Goal: Task Accomplishment & Management: Use online tool/utility

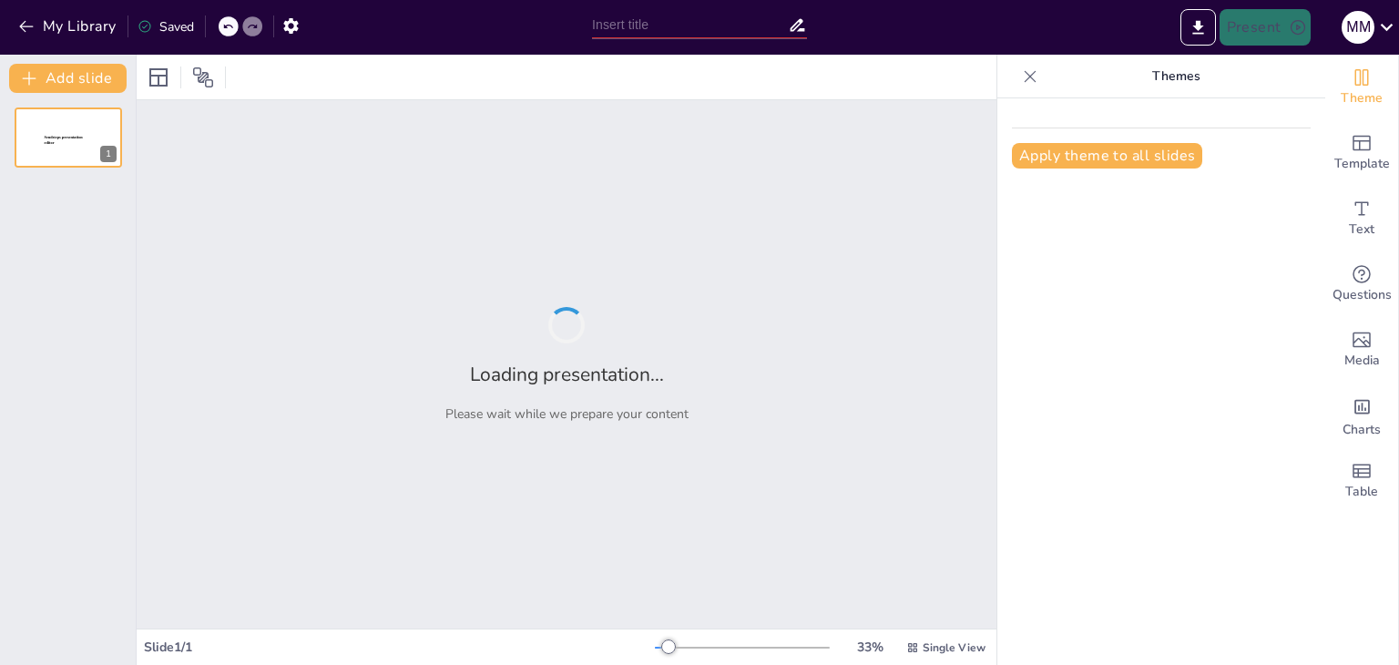
type input "Imported Plan_Promart_Cajamarca.pptx"
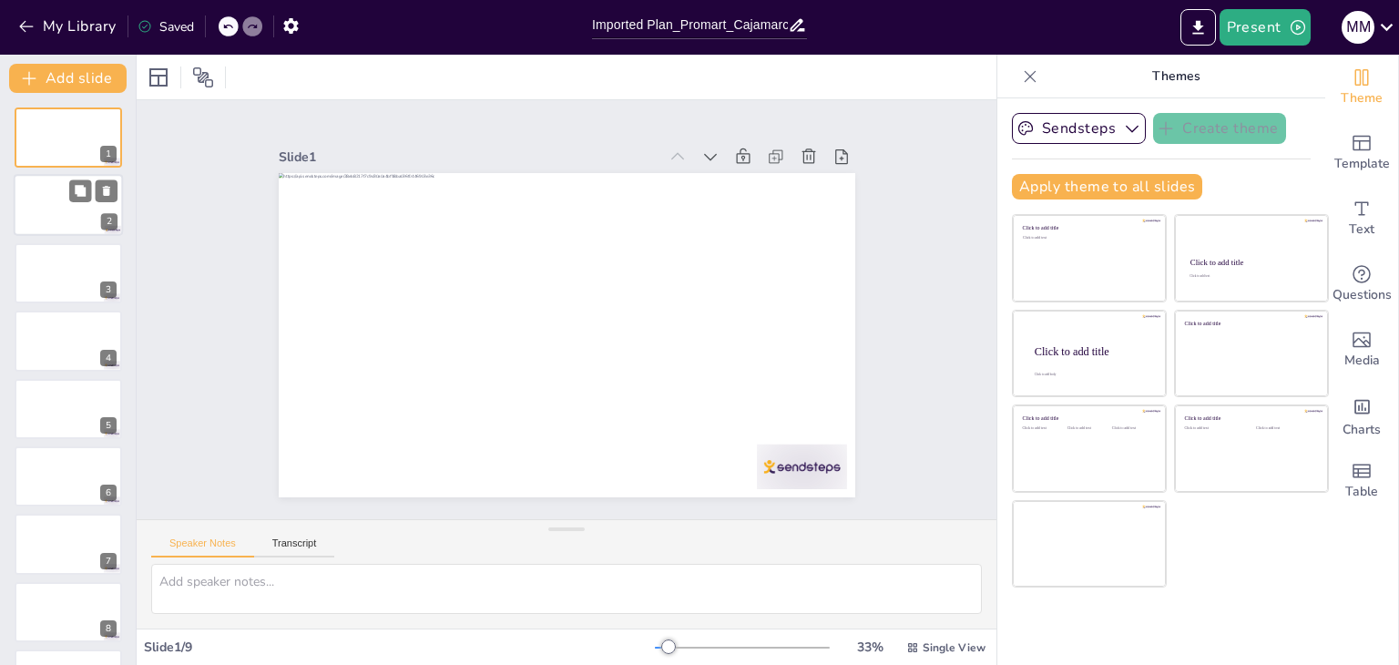
click at [69, 207] on div at bounding box center [68, 206] width 109 height 62
click at [64, 261] on div at bounding box center [68, 273] width 109 height 62
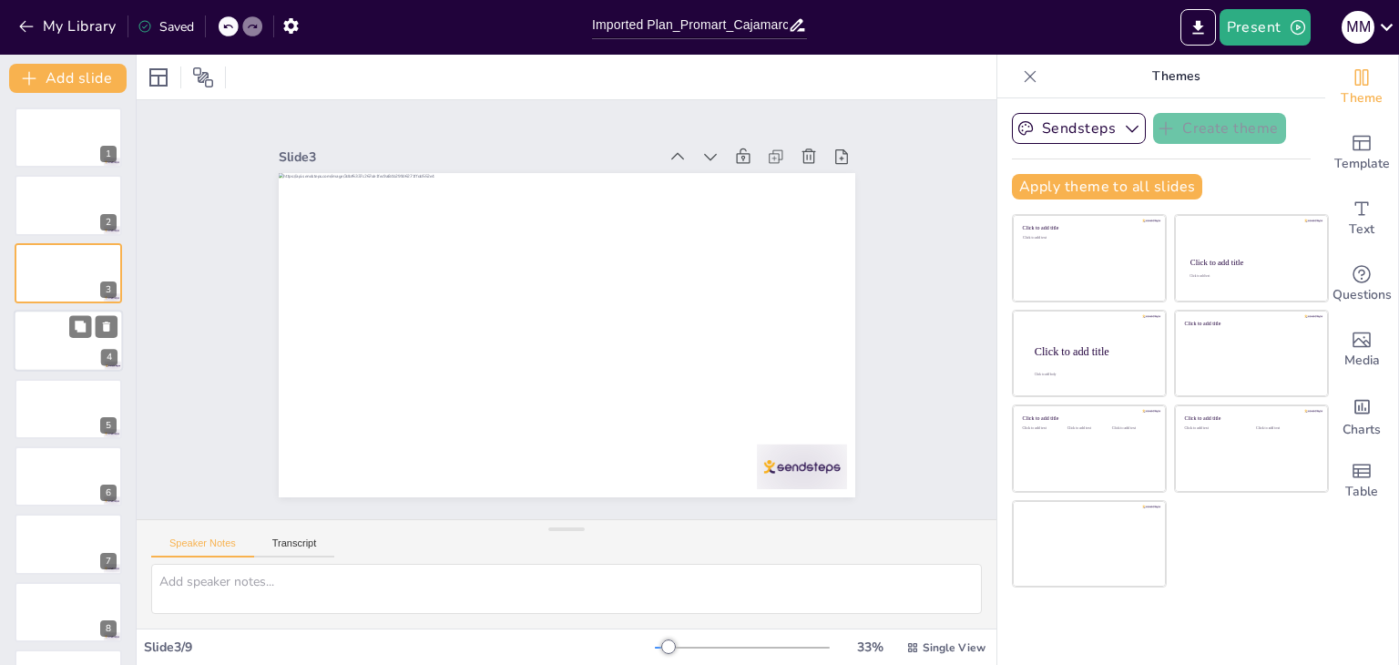
click at [64, 322] on div at bounding box center [68, 341] width 109 height 62
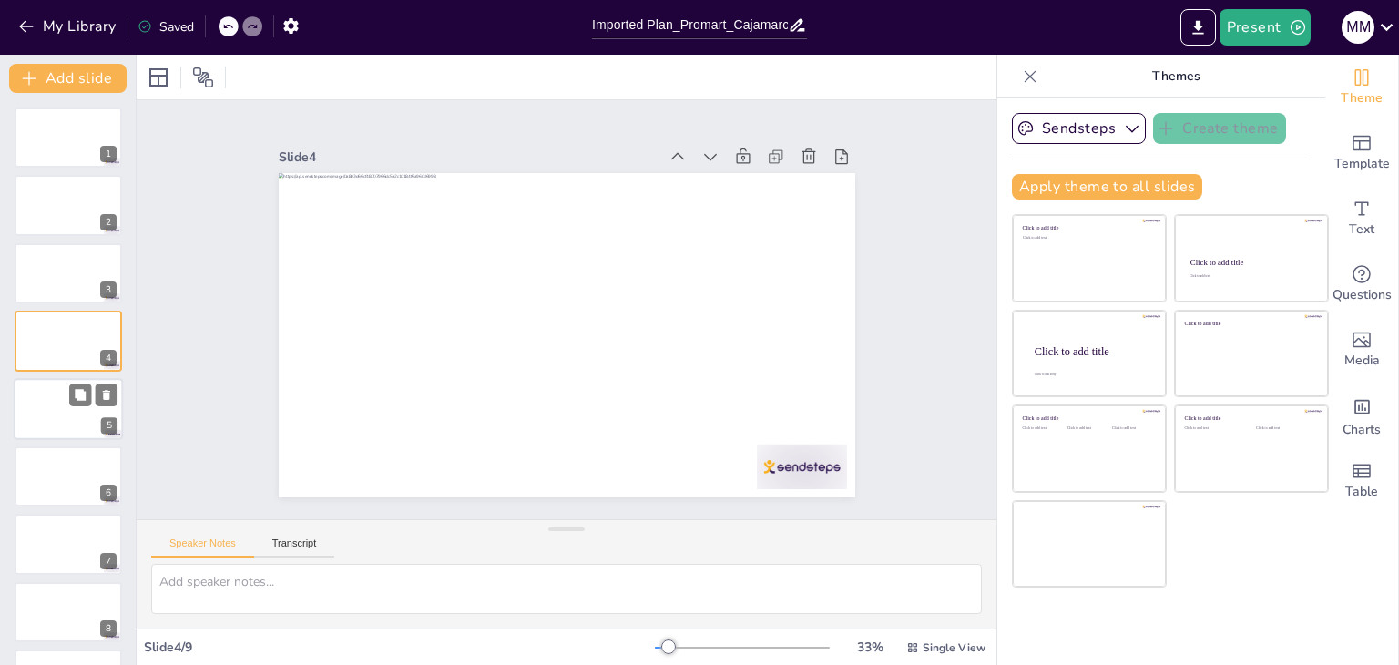
click at [56, 404] on div at bounding box center [68, 409] width 109 height 62
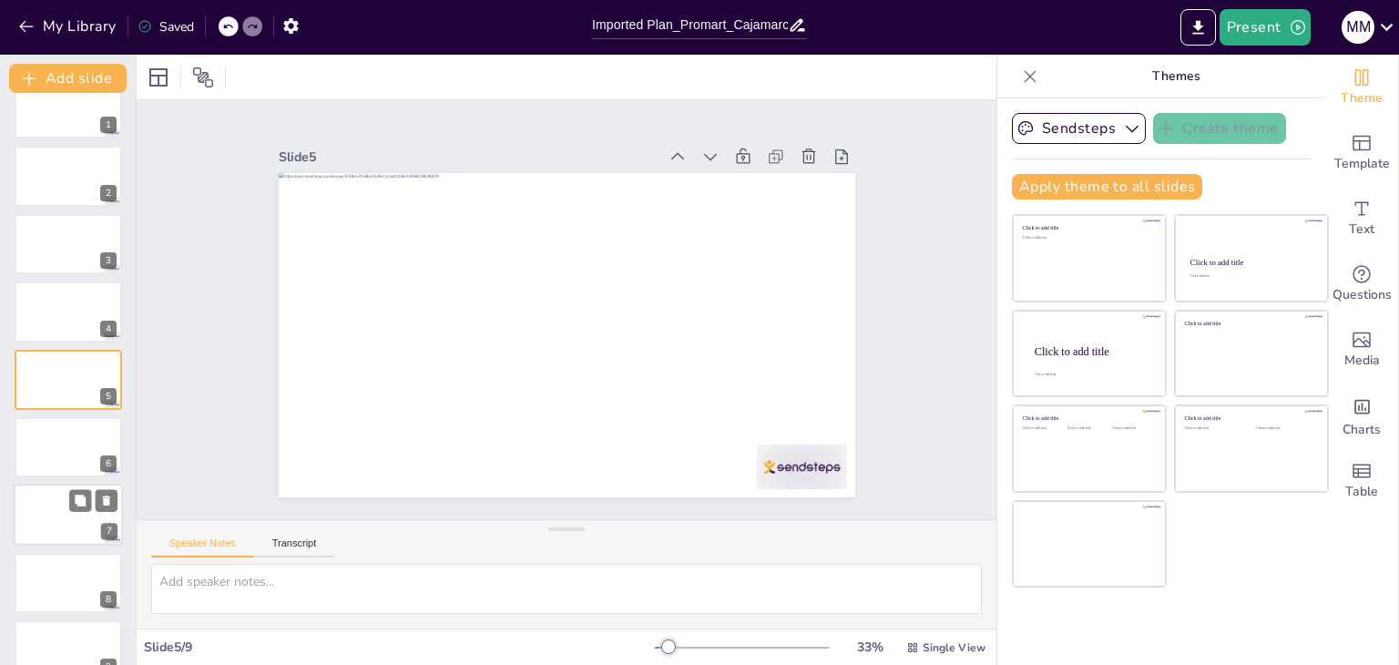
click at [72, 524] on div at bounding box center [68, 516] width 109 height 62
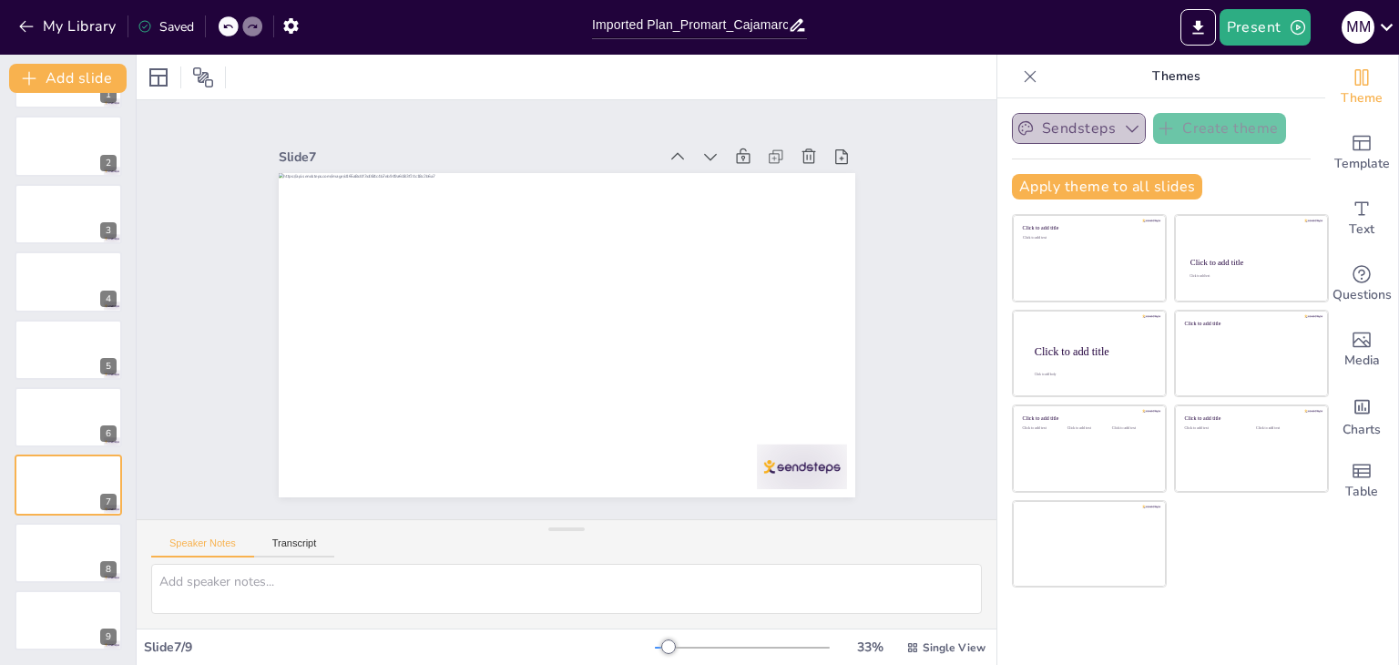
click at [1123, 129] on icon "button" at bounding box center [1132, 128] width 18 height 18
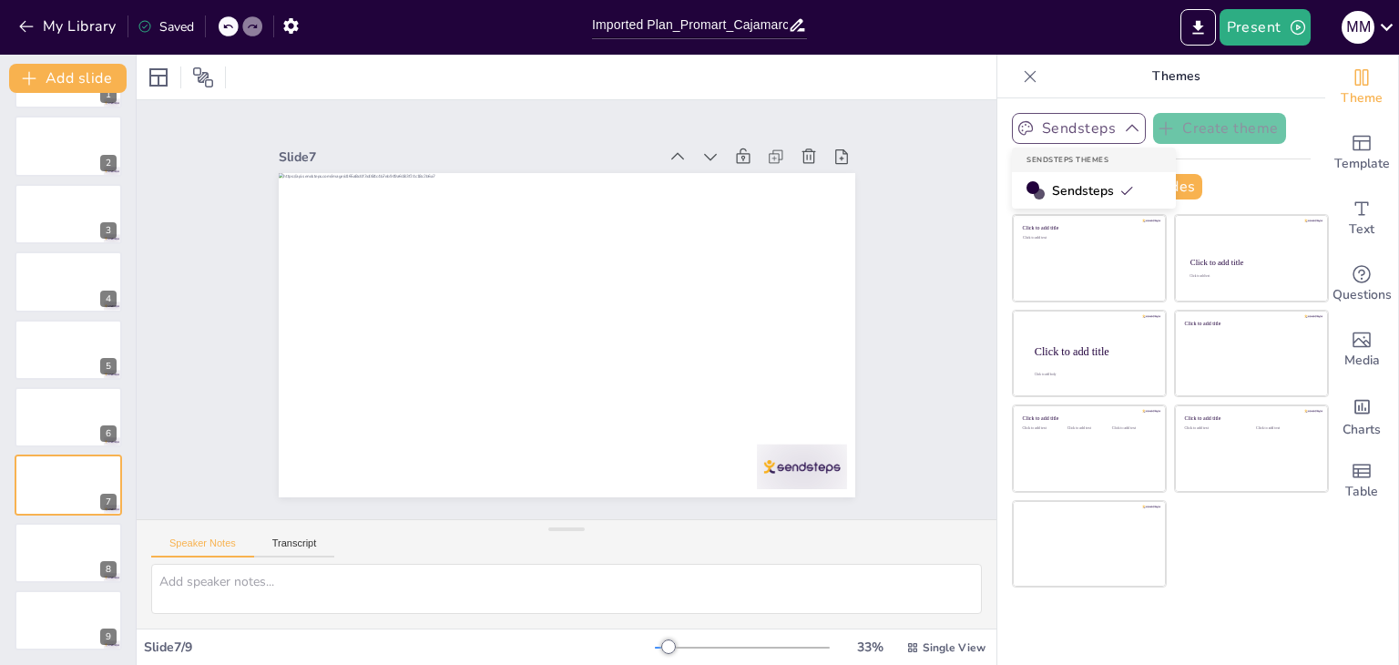
click at [1205, 170] on div "Sendsteps Create theme Sendsteps Themes Sendsteps Apply theme to all slides Cli…" at bounding box center [1161, 163] width 299 height 101
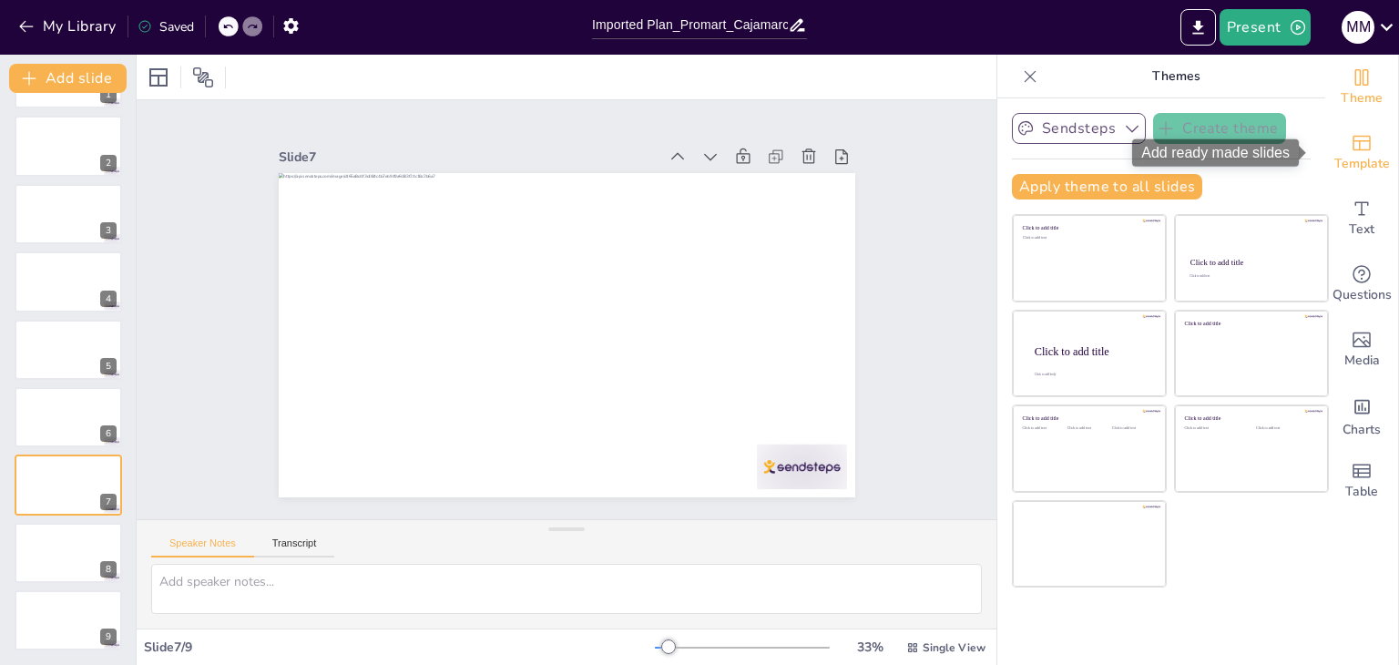
click at [1368, 147] on div "Template" at bounding box center [1361, 153] width 73 height 66
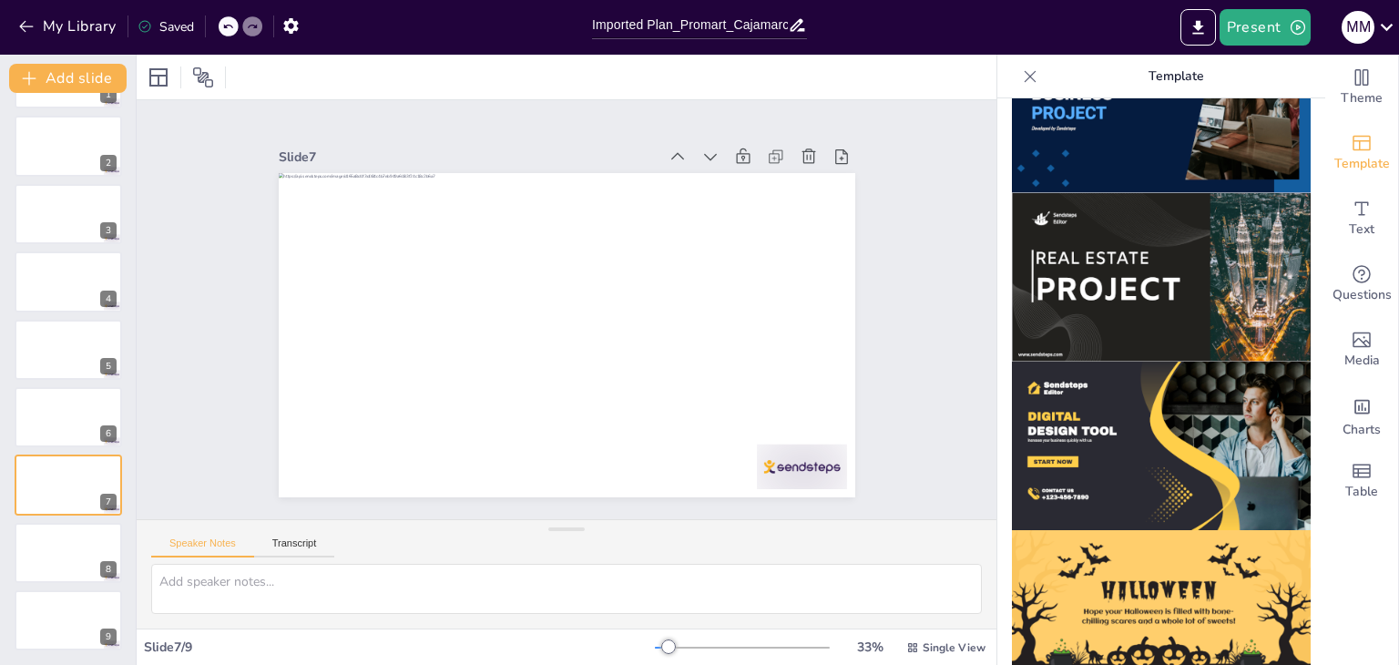
scroll to position [1744, 0]
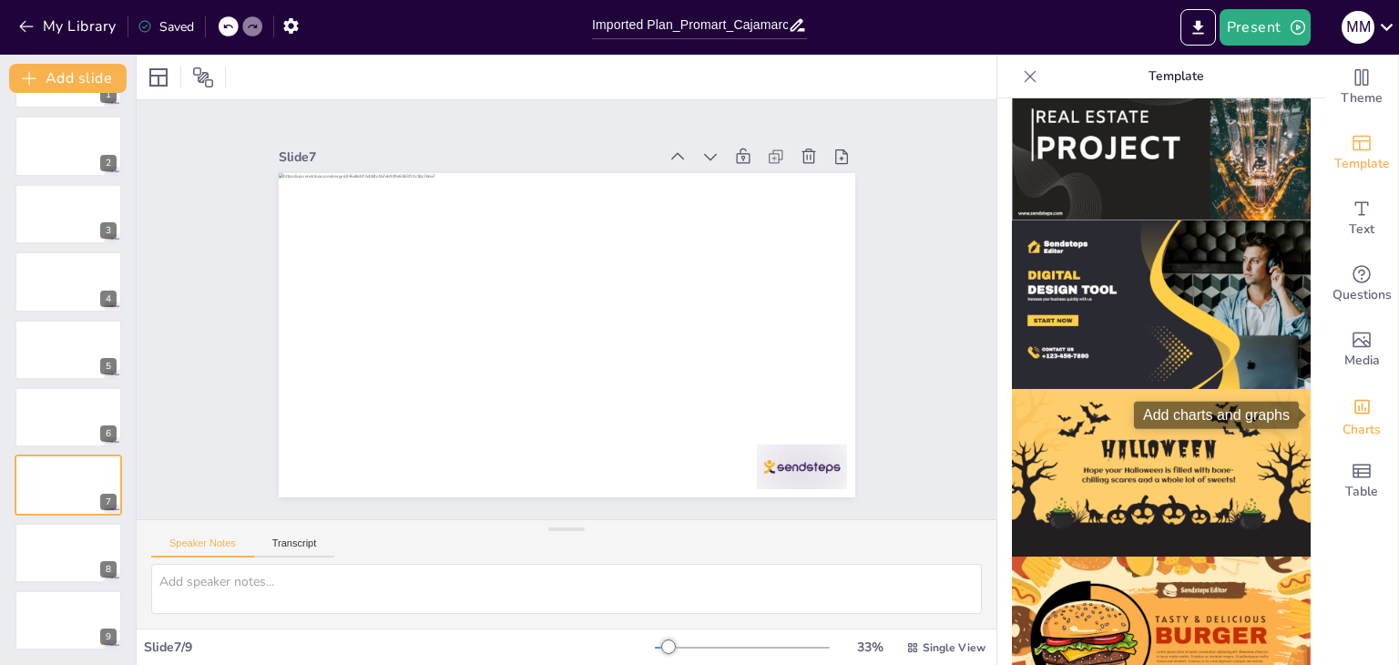
click at [1353, 405] on icon "Add charts and graphs" at bounding box center [1362, 406] width 19 height 19
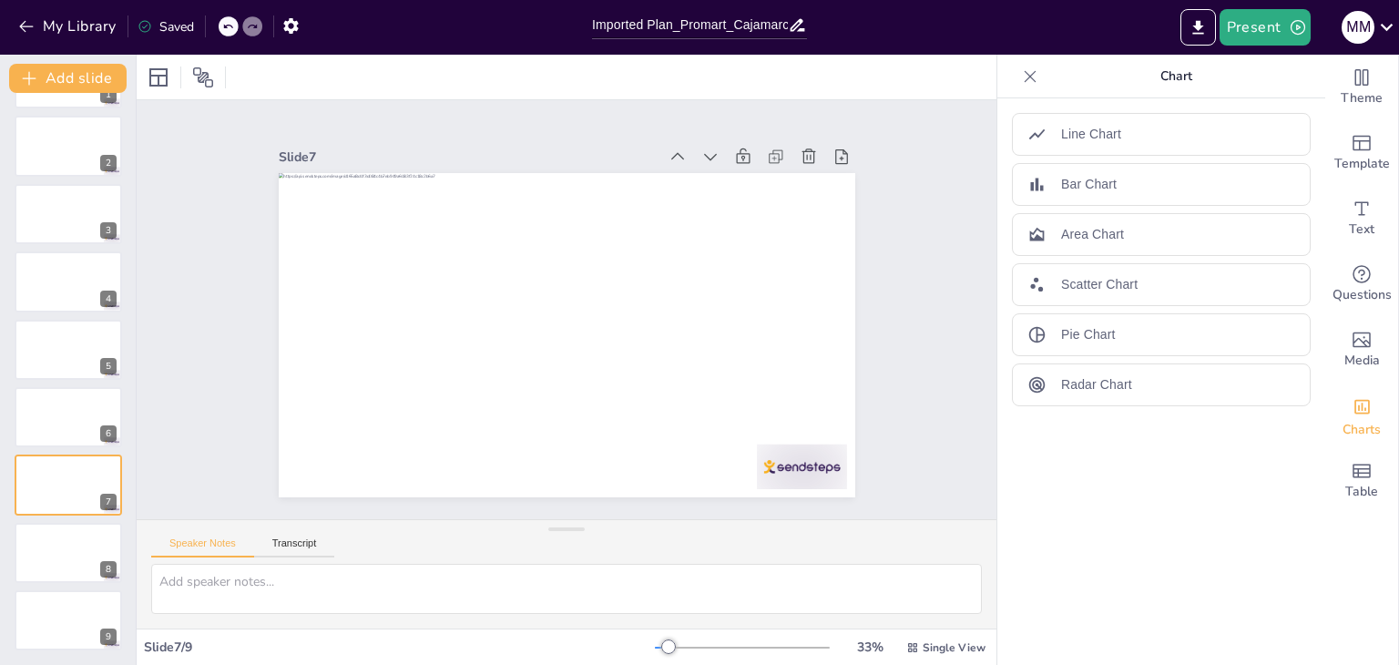
click at [1025, 79] on icon at bounding box center [1031, 76] width 12 height 12
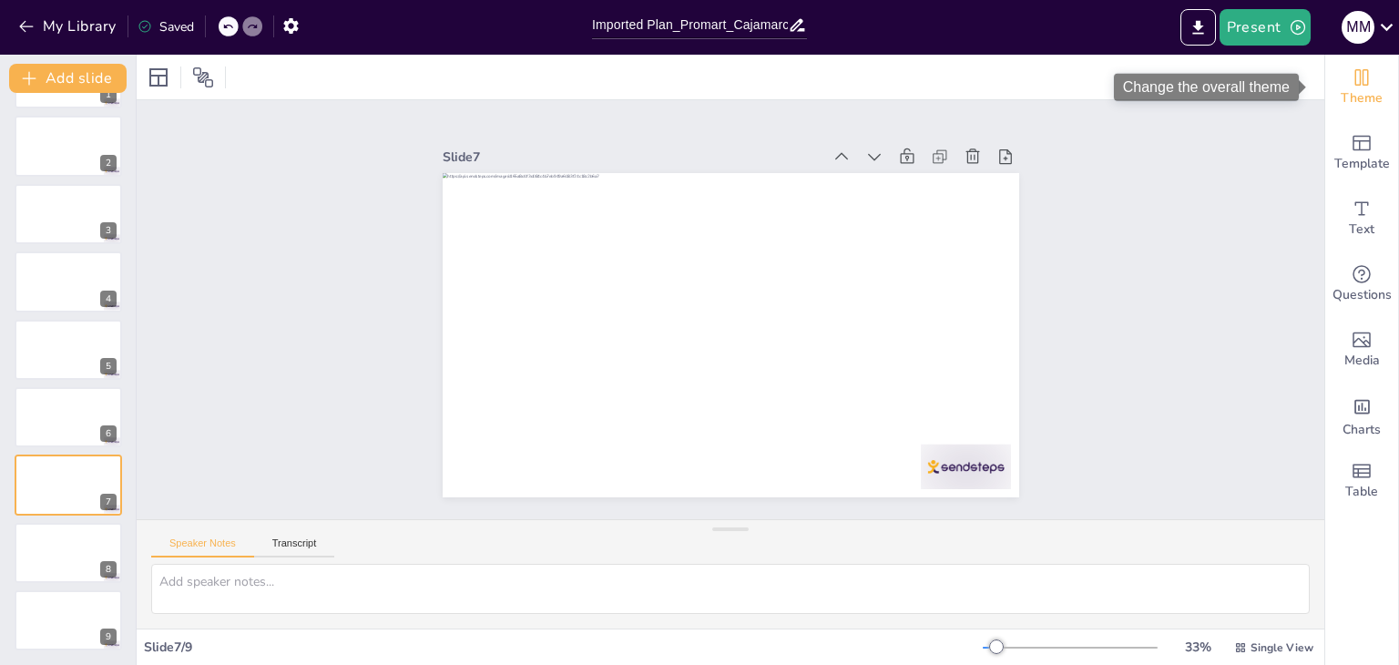
click at [1366, 104] on span "Theme" at bounding box center [1362, 98] width 42 height 20
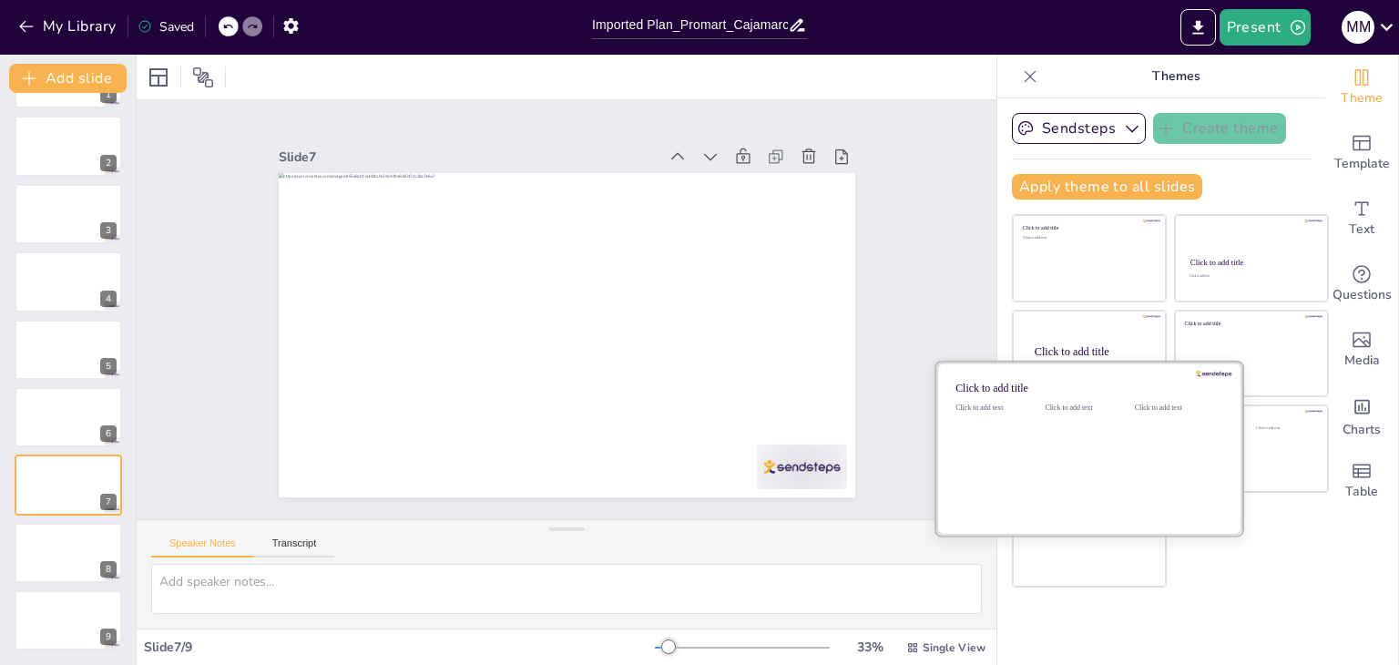
click at [1082, 436] on div "Click to add text" at bounding box center [1086, 460] width 82 height 113
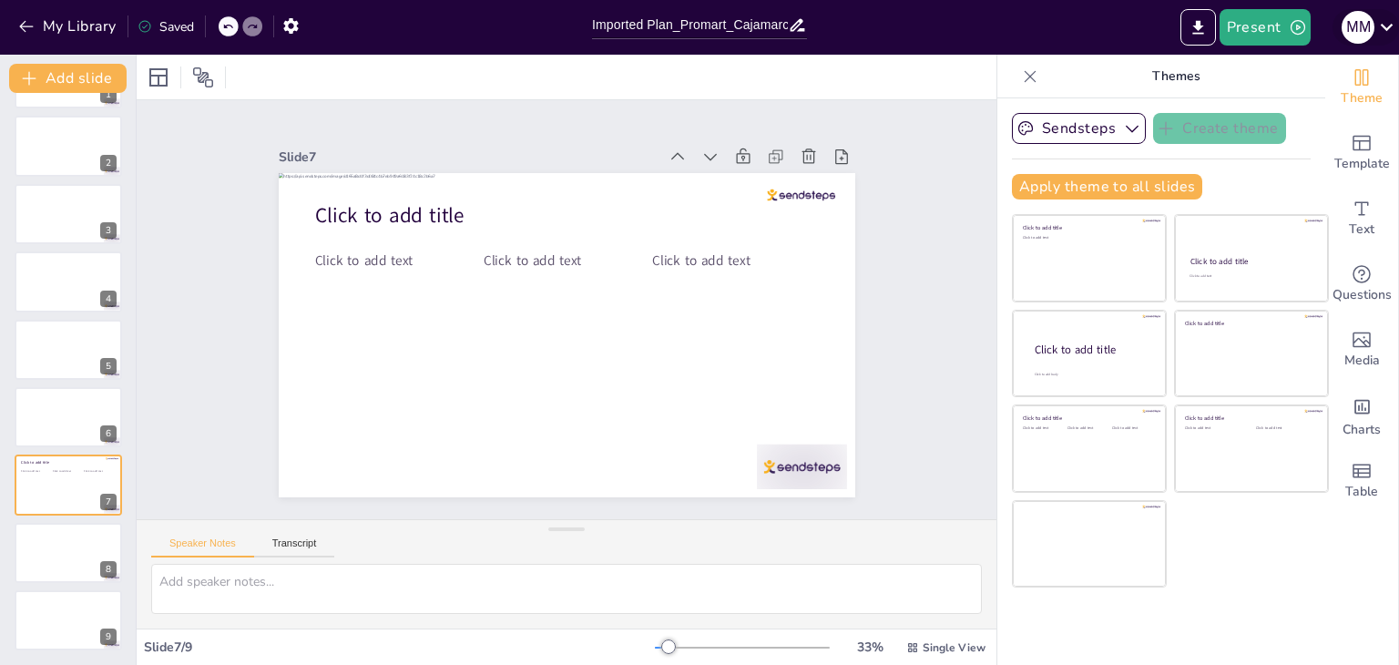
click at [1377, 28] on icon at bounding box center [1386, 27] width 25 height 25
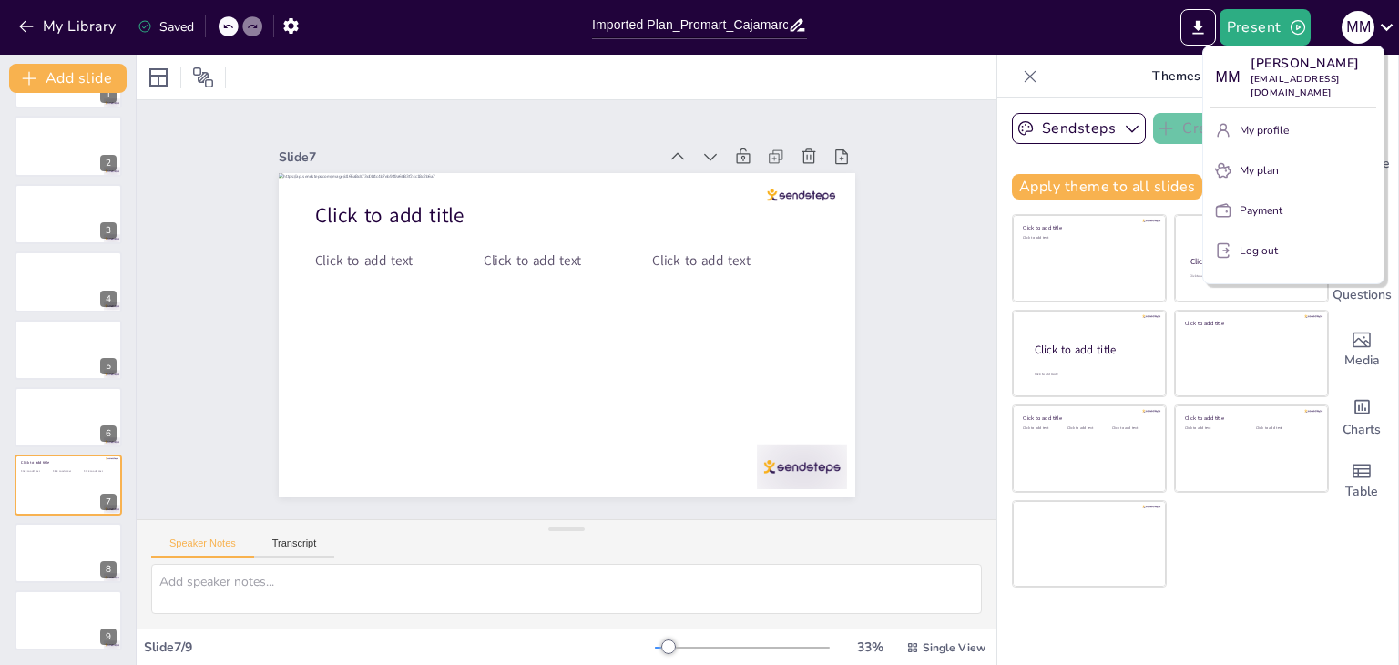
click at [930, 21] on div at bounding box center [699, 332] width 1399 height 665
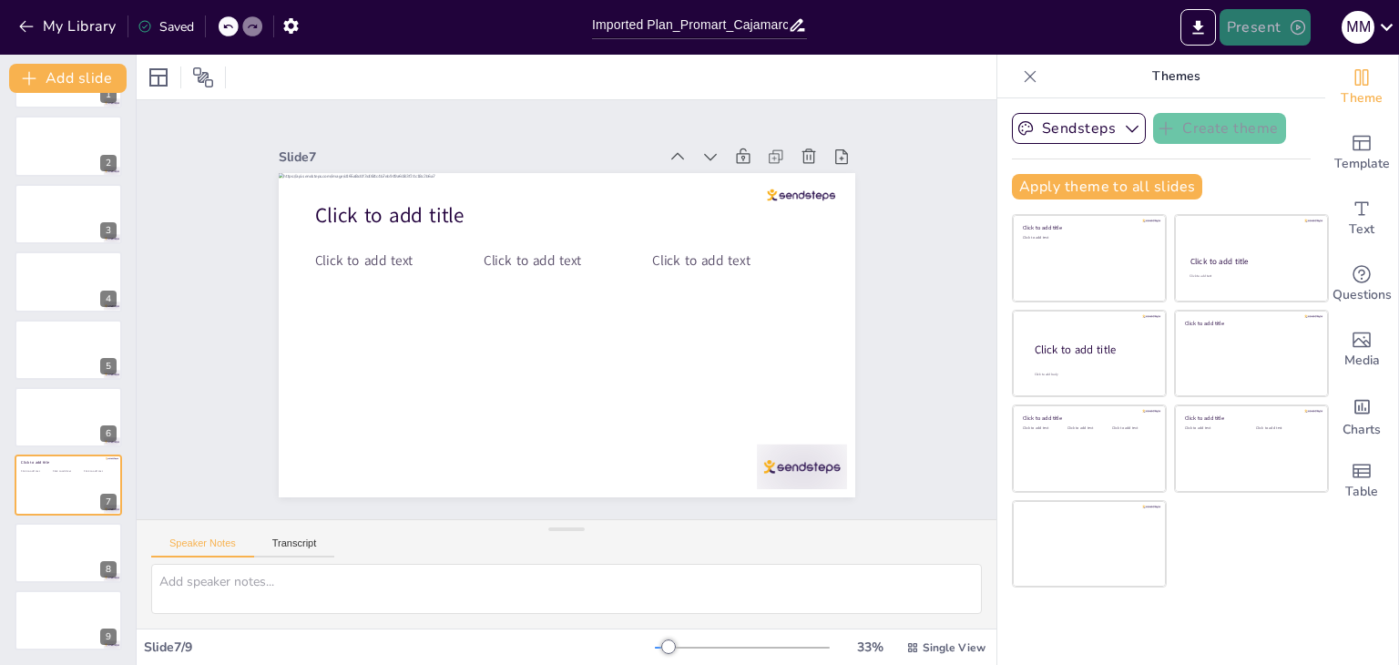
click at [1251, 20] on button "Present" at bounding box center [1265, 27] width 91 height 36
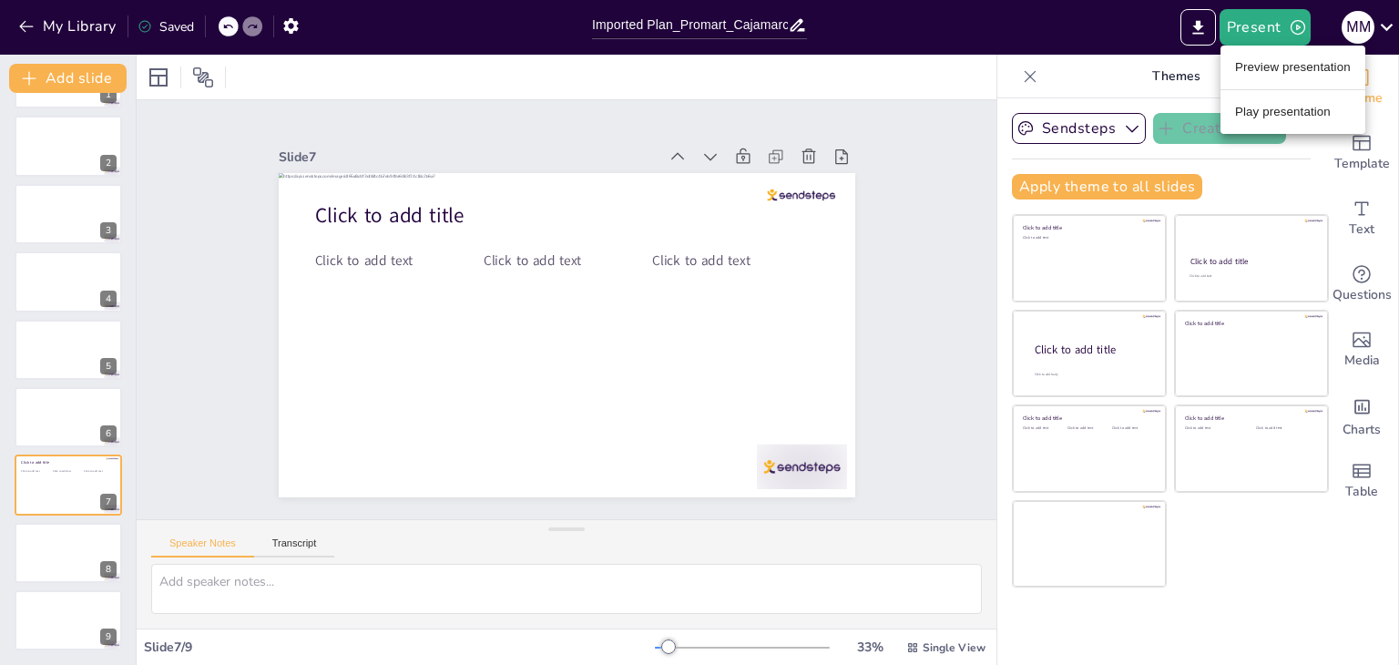
click at [1242, 117] on li "Play presentation" at bounding box center [1293, 111] width 145 height 29
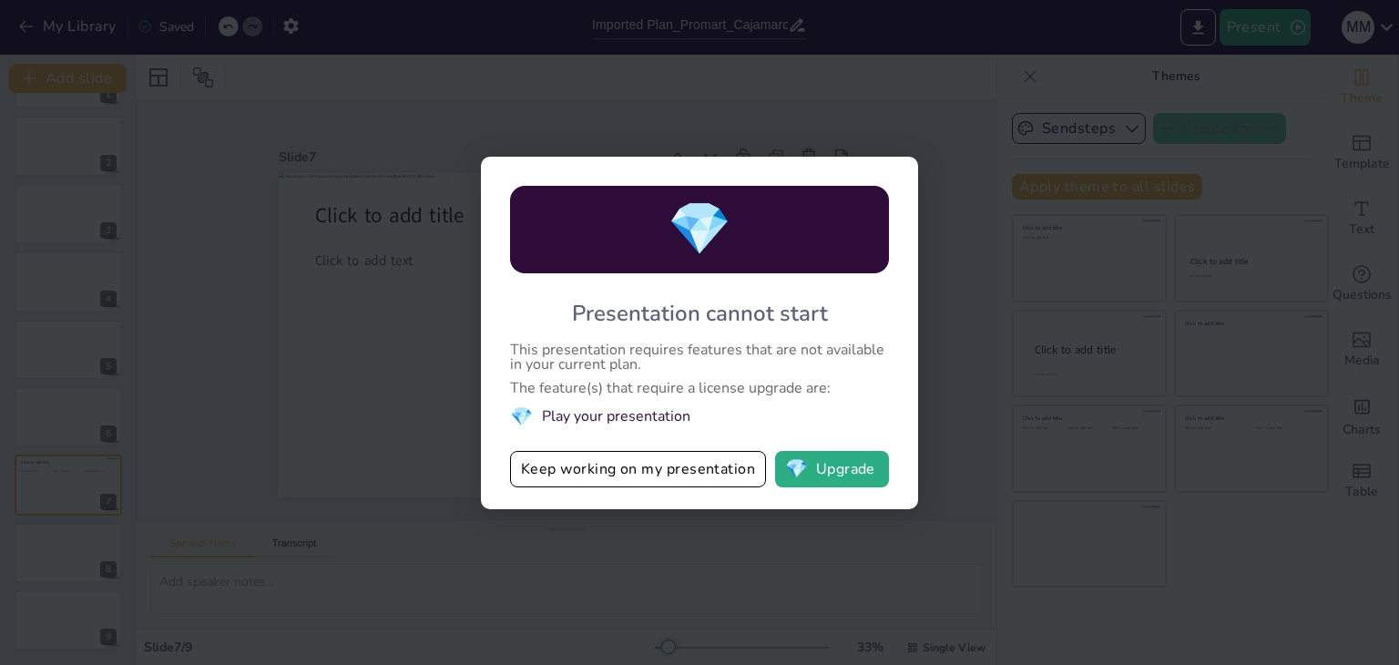
click at [911, 250] on div "💎 Presentation cannot start This presentation requires features that are not av…" at bounding box center [699, 333] width 437 height 352
click at [1030, 66] on div "💎 Presentation cannot start This presentation requires features that are not av…" at bounding box center [699, 332] width 1399 height 665
click at [674, 475] on button "Keep working on my presentation" at bounding box center [638, 469] width 256 height 36
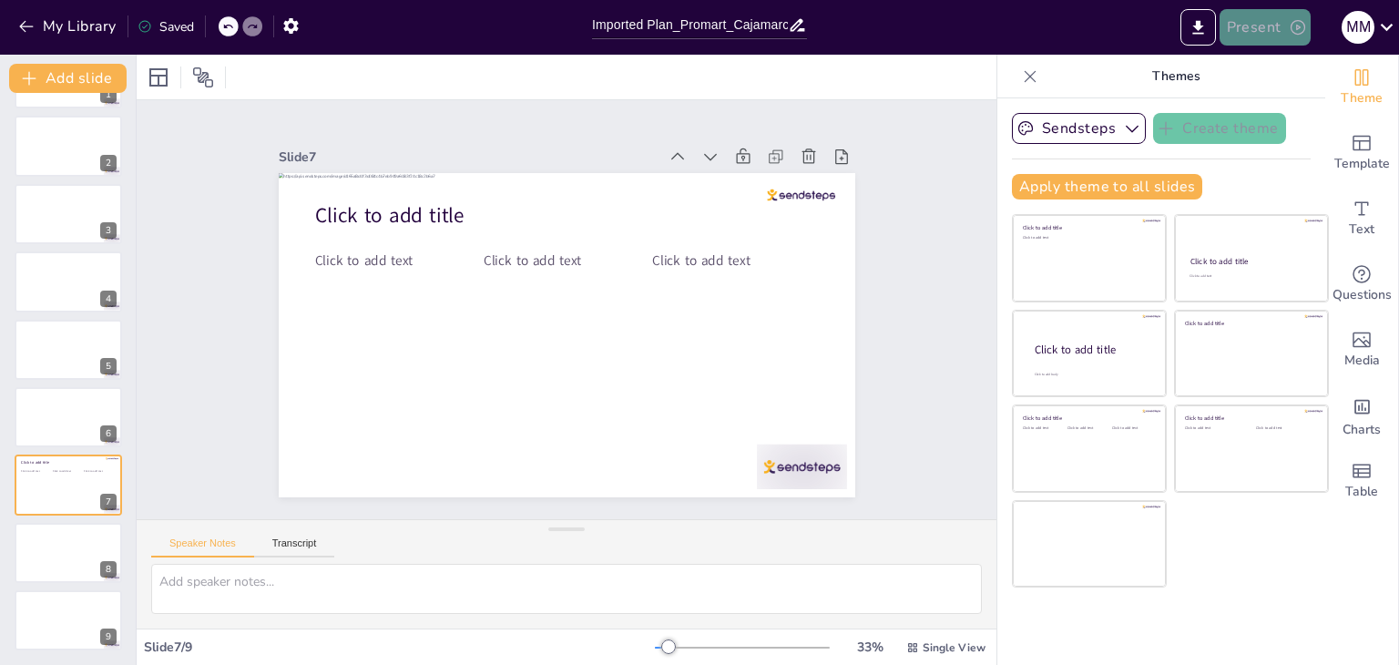
click at [1279, 34] on button "Present" at bounding box center [1265, 27] width 91 height 36
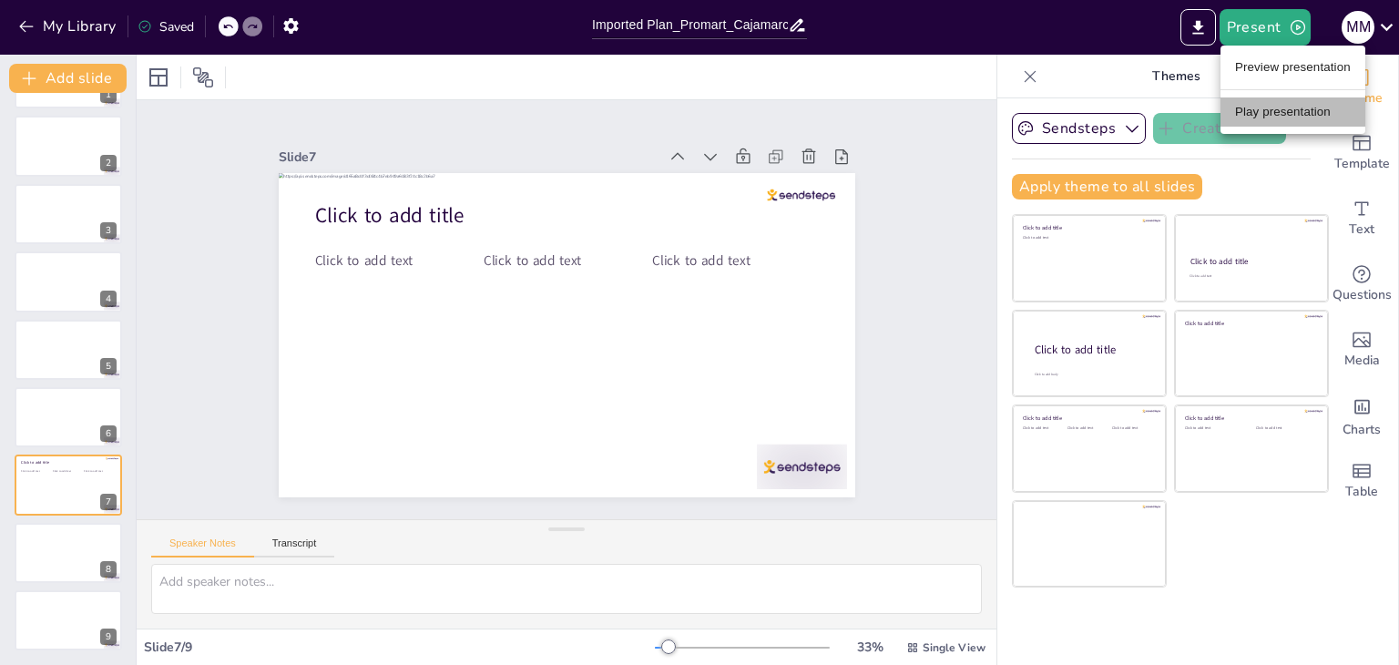
click at [1277, 113] on li "Play presentation" at bounding box center [1293, 111] width 145 height 29
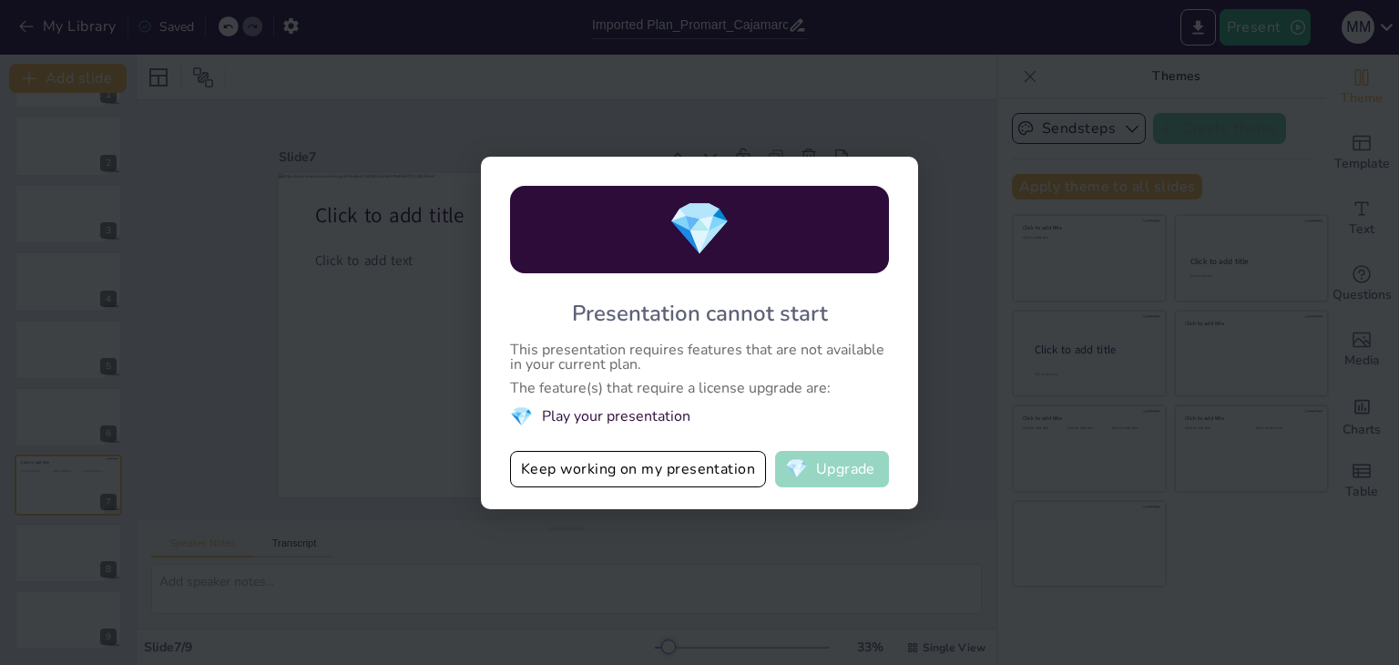
click at [843, 470] on button "💎 Upgrade" at bounding box center [832, 469] width 114 height 36
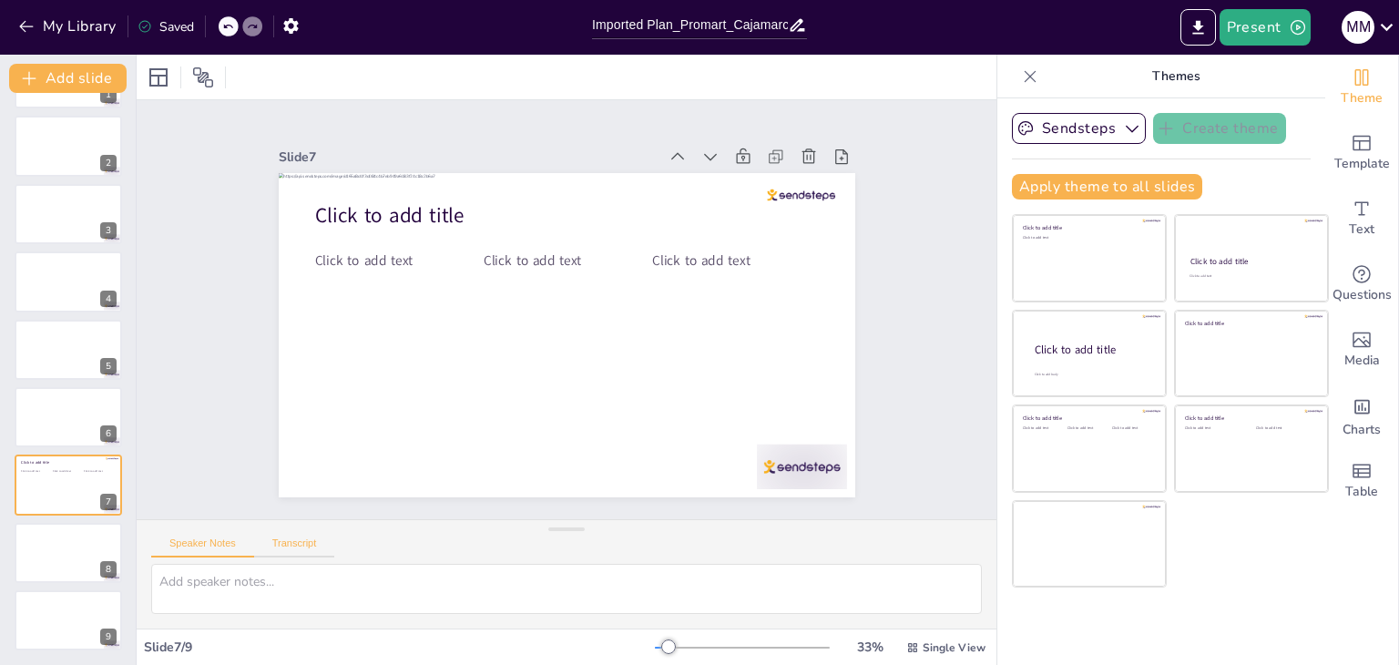
click at [313, 552] on button "Transcript" at bounding box center [294, 547] width 81 height 20
click at [222, 558] on div "Speaker Notes Transcript Microsoft Mark - English ([GEOGRAPHIC_DATA]) (en-US) M…" at bounding box center [567, 542] width 860 height 44
click at [220, 548] on button "Speaker Notes" at bounding box center [202, 547] width 103 height 20
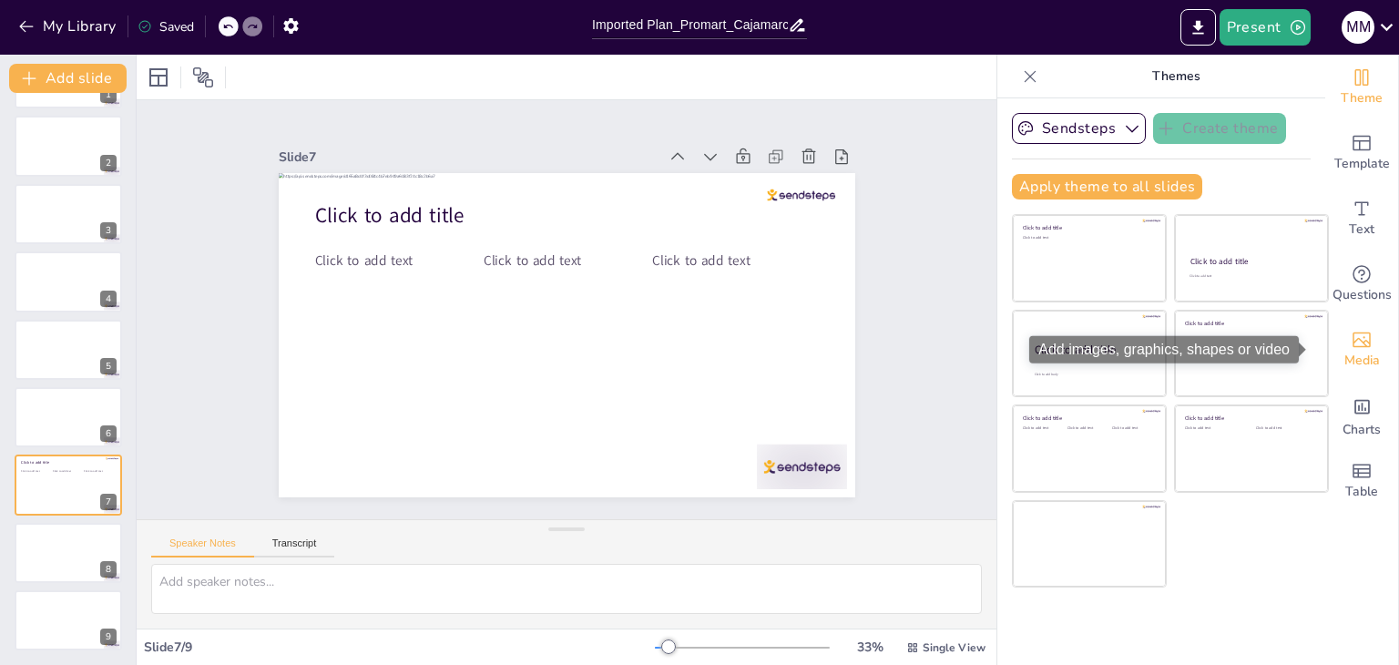
click at [1352, 330] on icon "Add images, graphics, shapes or video" at bounding box center [1362, 340] width 22 height 22
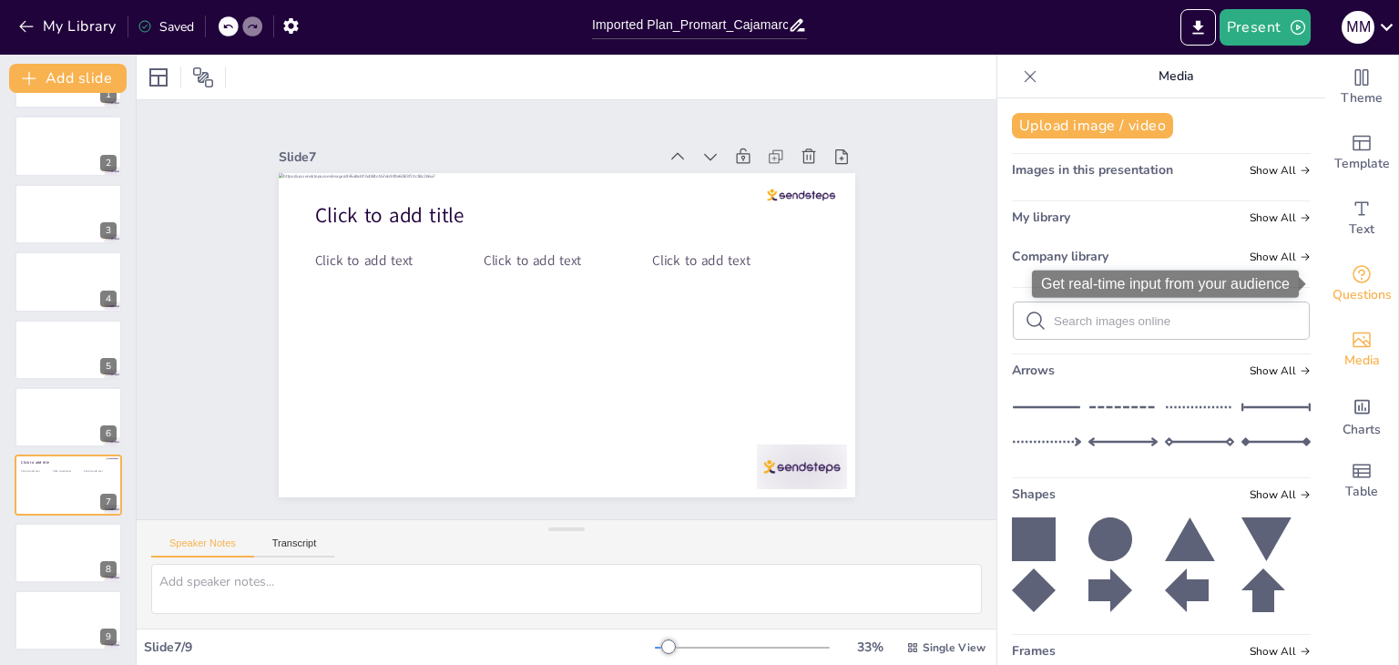
click at [1351, 280] on icon "Get real-time input from your audience" at bounding box center [1362, 274] width 22 height 22
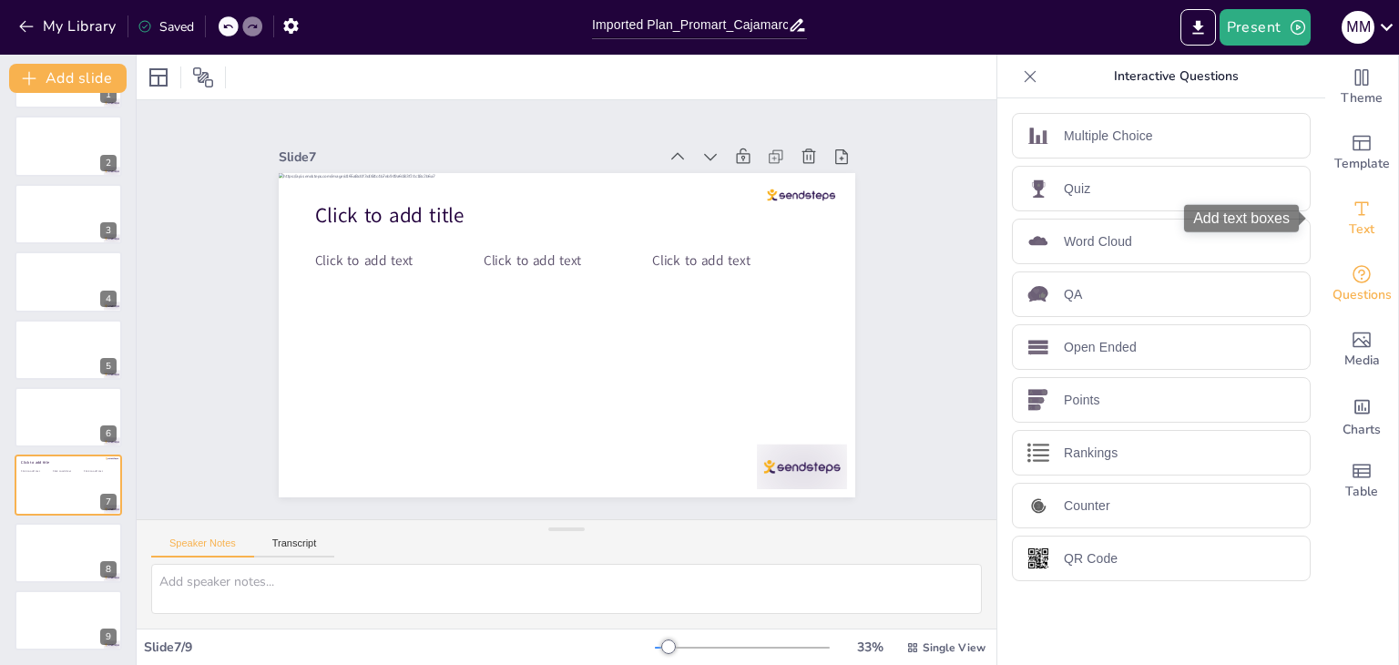
click at [1360, 203] on div "Text" at bounding box center [1361, 219] width 73 height 66
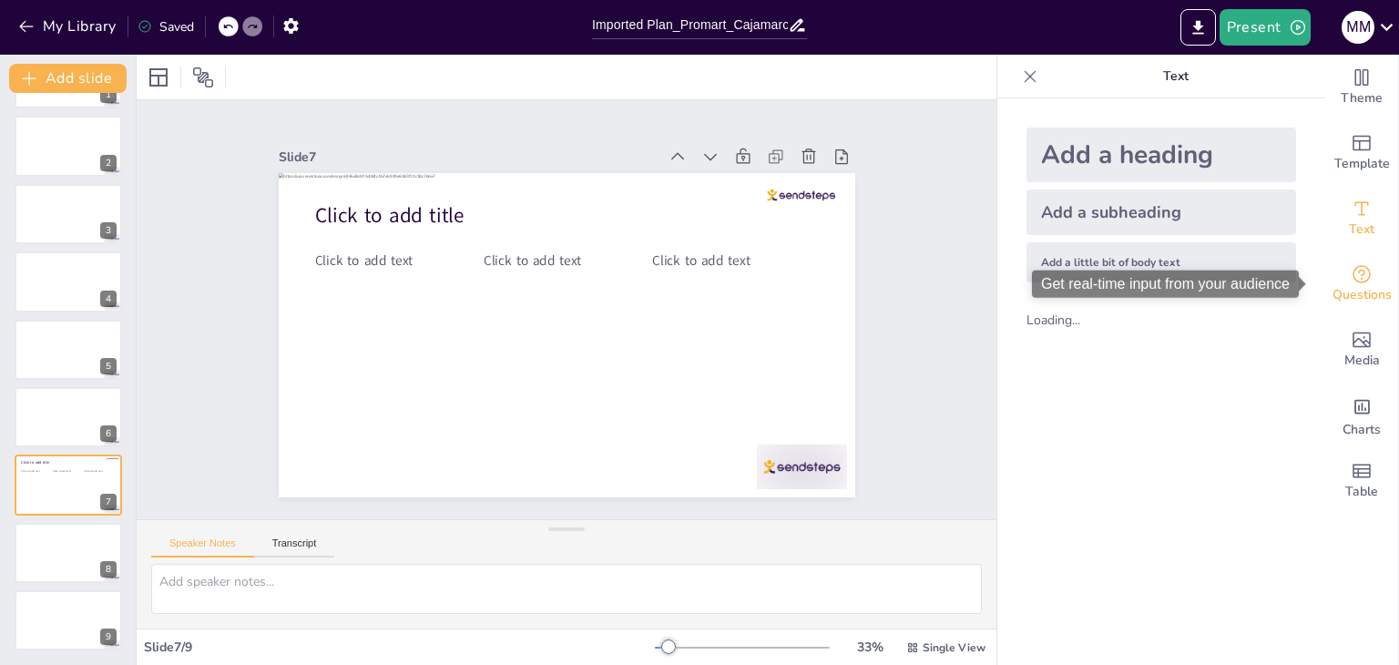
click at [1353, 277] on icon "Get real-time input from your audience" at bounding box center [1362, 274] width 22 height 22
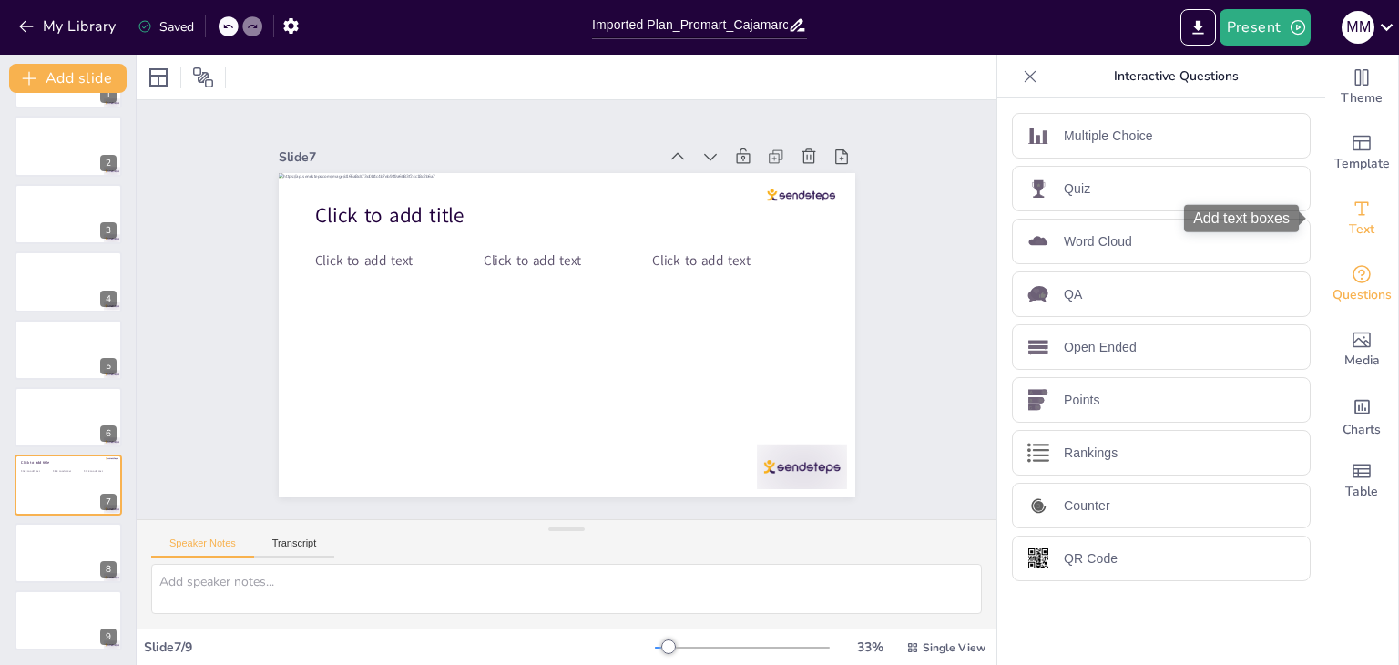
click at [1351, 216] on icon "Add text boxes" at bounding box center [1362, 209] width 22 height 22
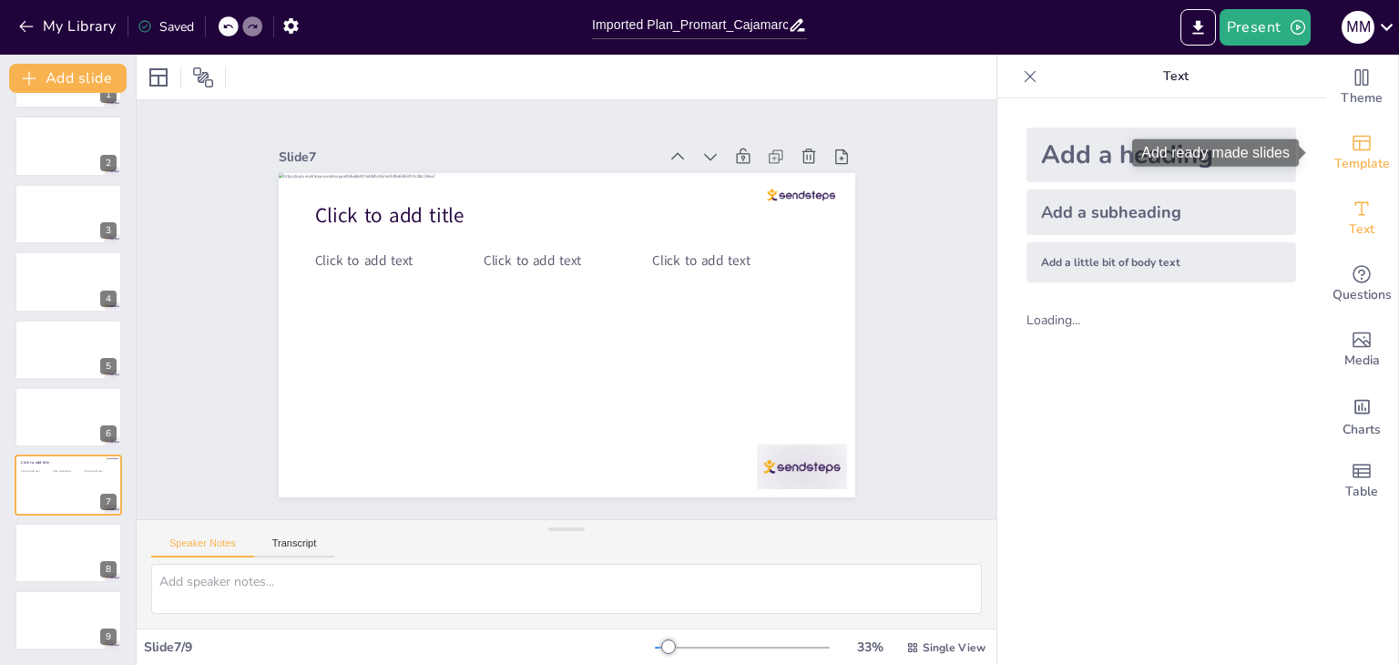
click at [1353, 149] on icon "Add ready made slides" at bounding box center [1362, 143] width 18 height 15
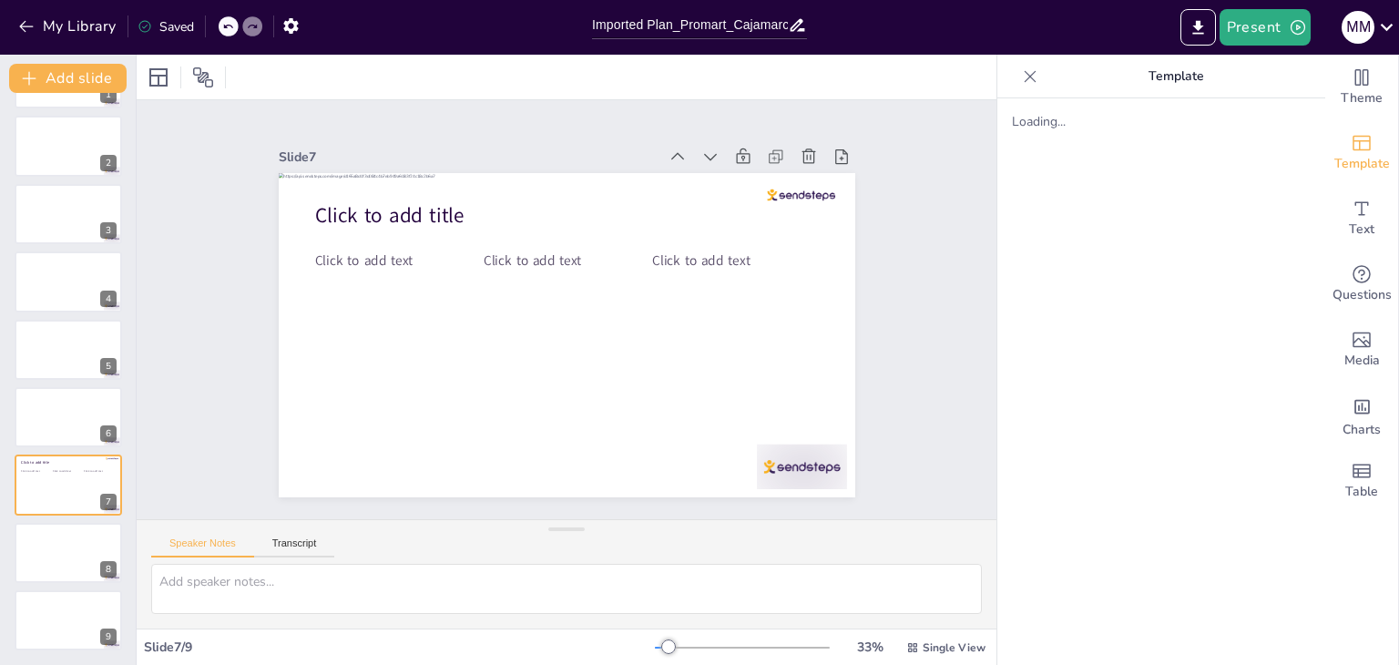
click at [221, 23] on div at bounding box center [229, 26] width 20 height 20
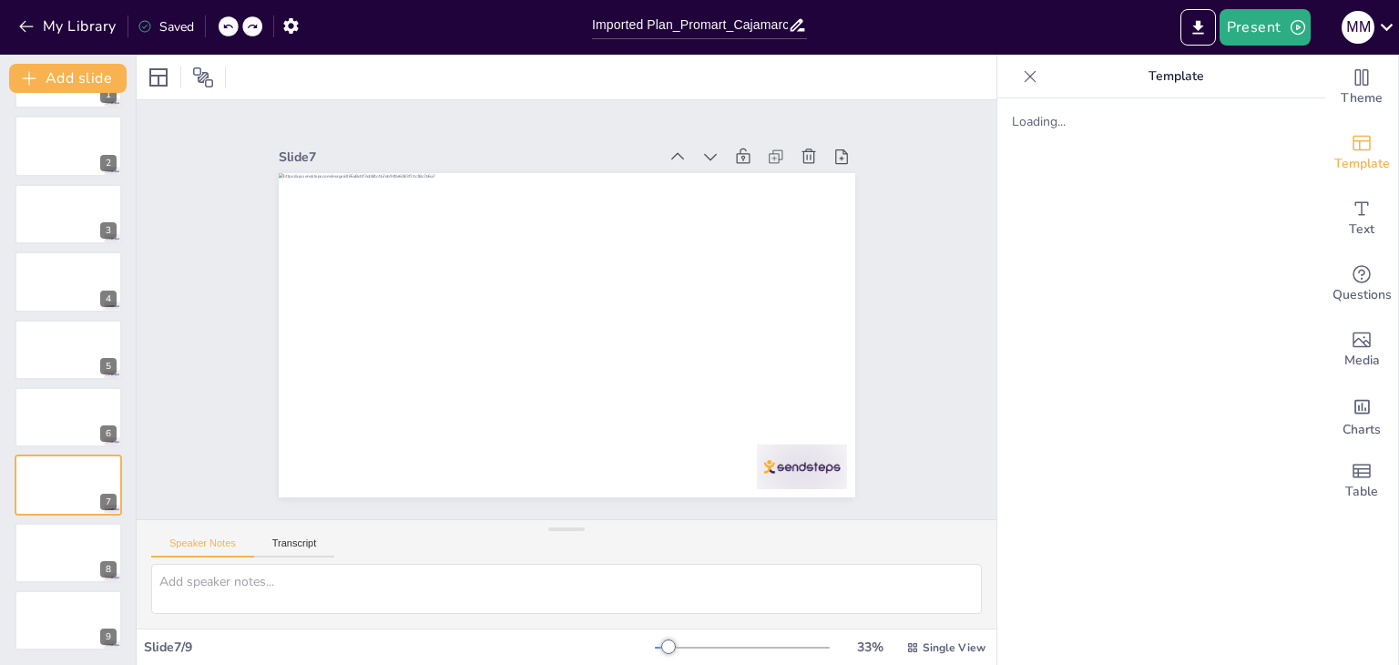
click at [221, 23] on div at bounding box center [229, 26] width 20 height 20
drag, startPoint x: 221, startPoint y: 23, endPoint x: 149, endPoint y: 34, distance: 72.8
click at [200, 34] on div "My Library Saved" at bounding box center [154, 25] width 308 height 33
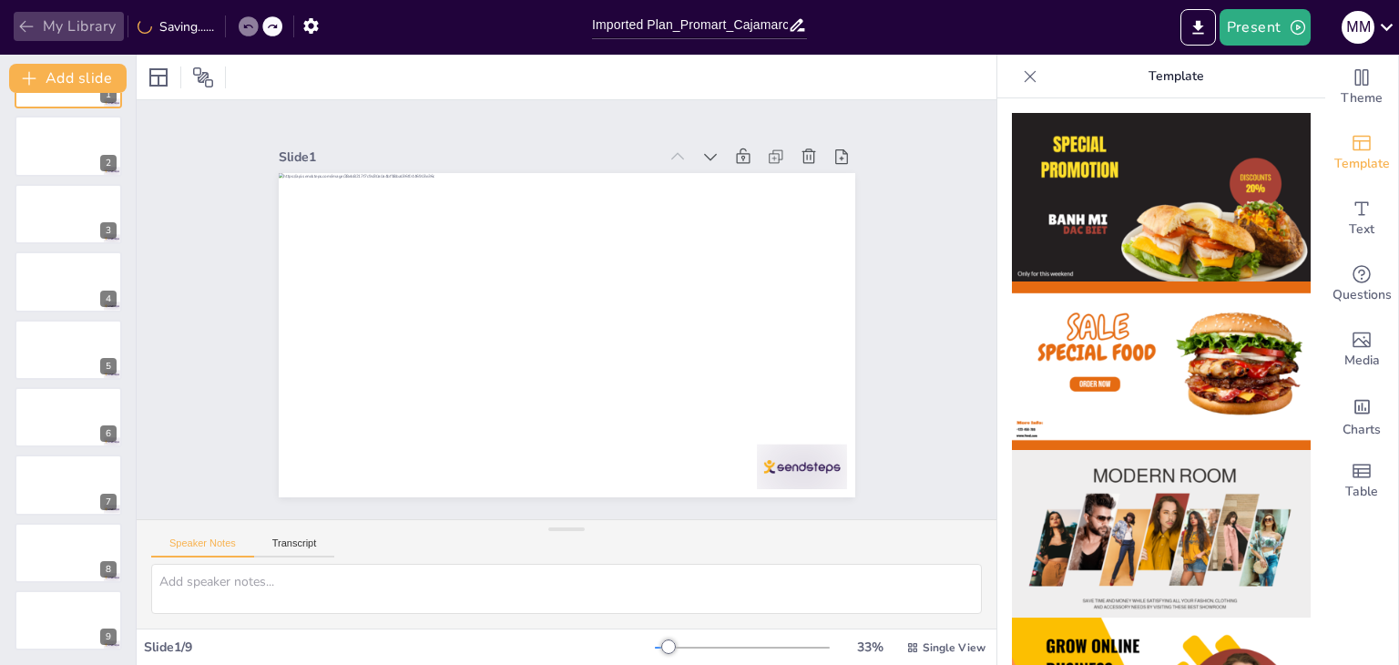
click at [33, 23] on icon "button" at bounding box center [26, 26] width 18 height 18
